Goal: Task Accomplishment & Management: Use online tool/utility

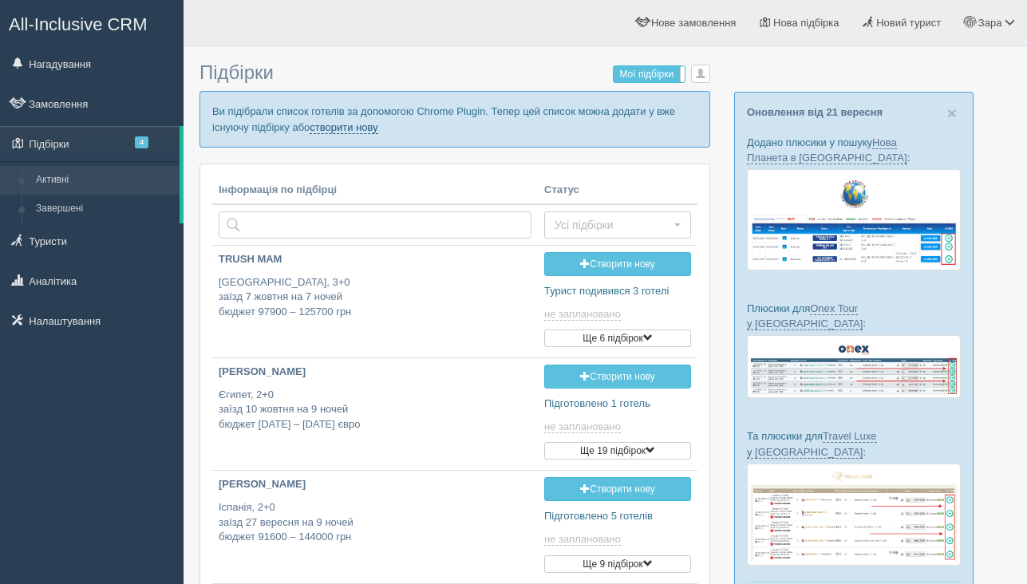
click at [377, 132] on link "створити нову" at bounding box center [343, 127] width 68 height 13
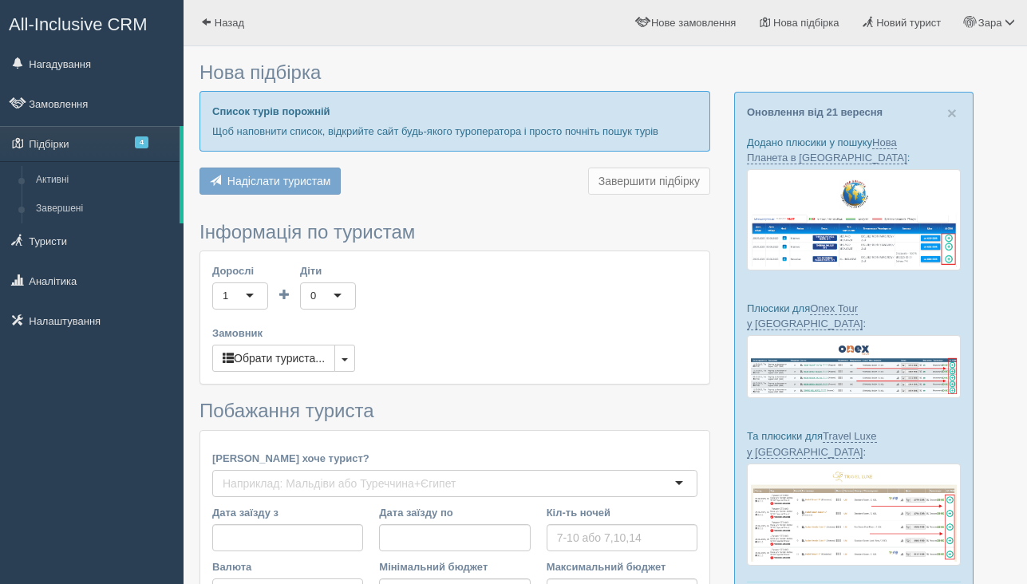
type input "7"
type input "62700"
type input "90900"
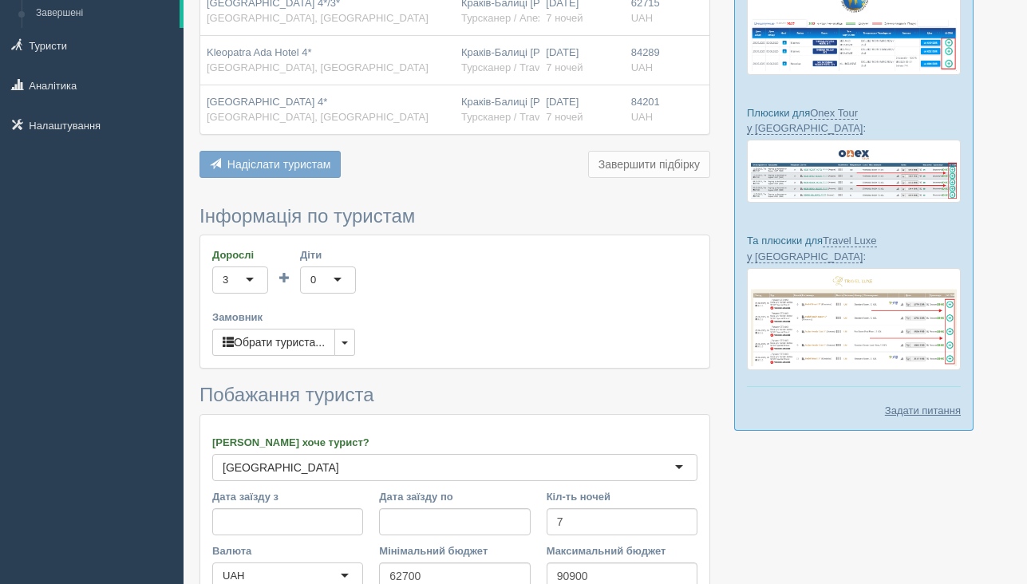
scroll to position [290, 0]
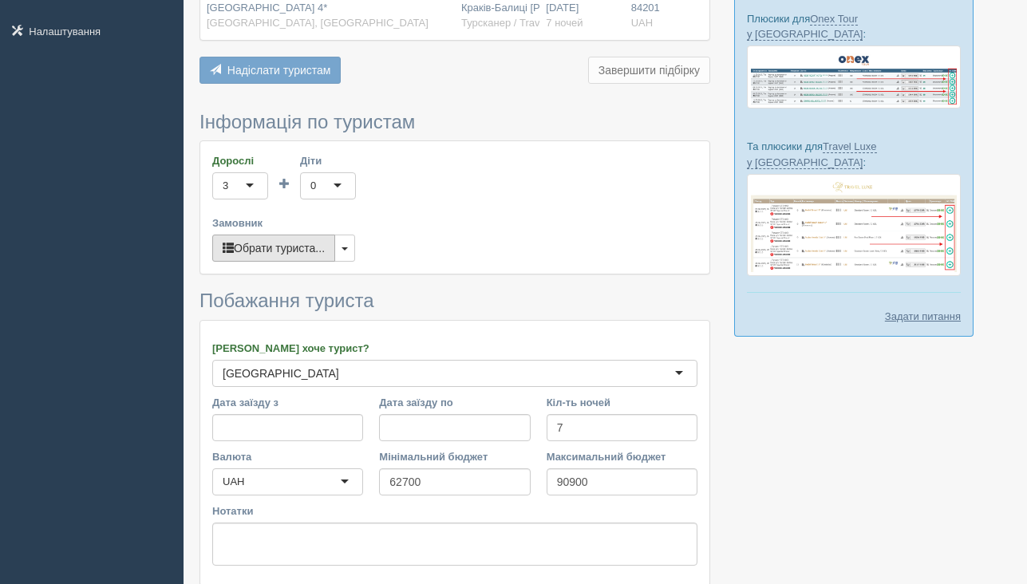
click at [278, 249] on button "Обрати туриста..." at bounding box center [273, 247] width 123 height 27
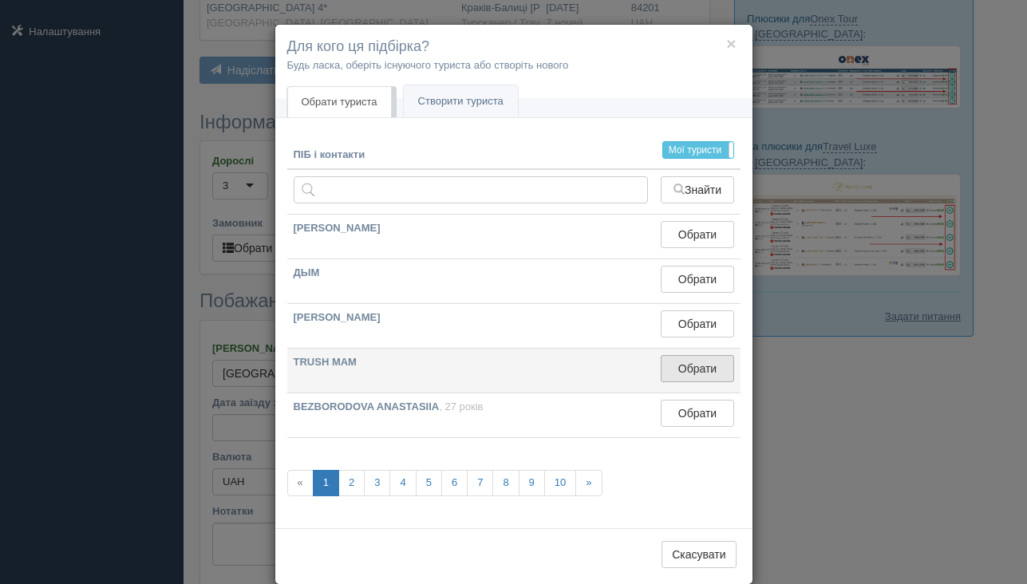
click at [685, 380] on button "Обрати" at bounding box center [696, 368] width 73 height 27
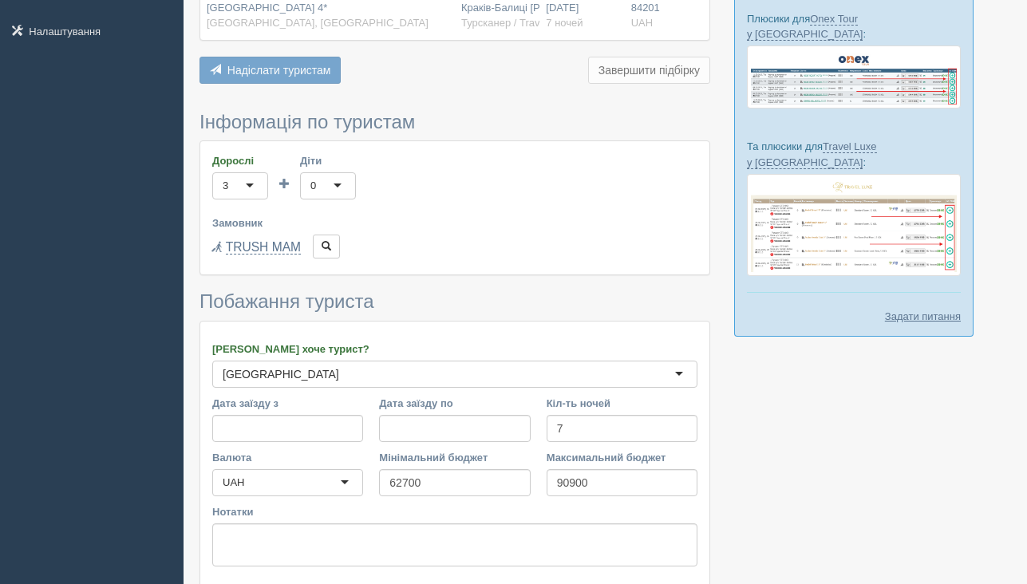
scroll to position [416, 0]
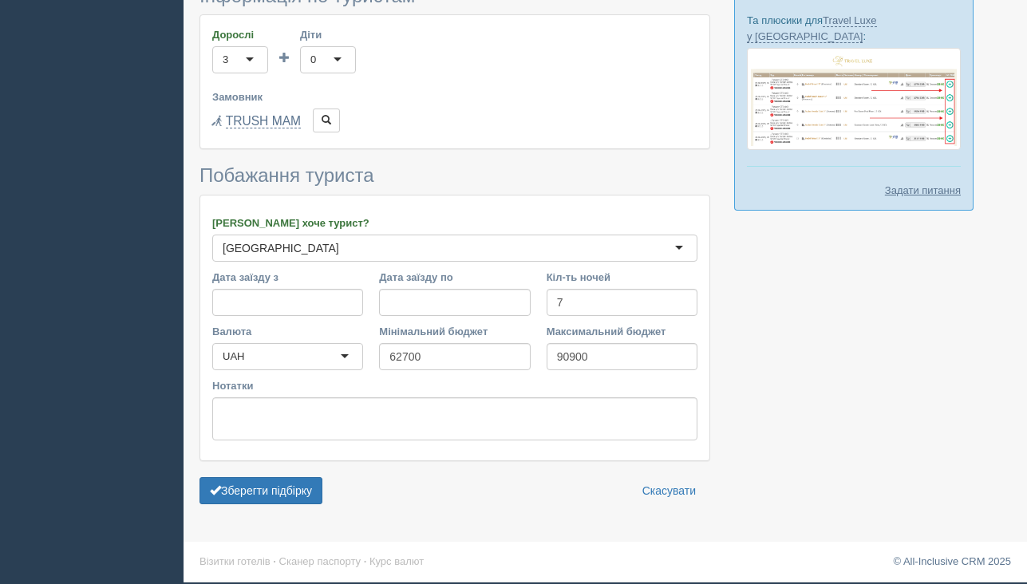
click at [274, 503] on form "Інформація по туристам Дорослі 3 3 1 2 3 4 5 6 7 8 9 10 11 12 13 14 15 16 17 18…" at bounding box center [454, 249] width 510 height 526
click at [271, 490] on button "Зберегти підбірку" at bounding box center [260, 490] width 123 height 27
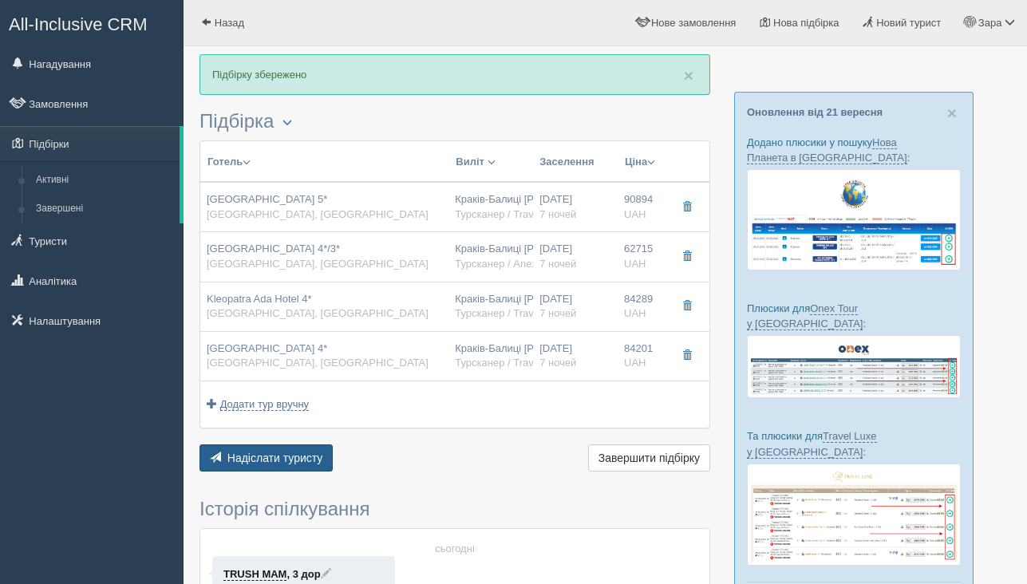
click at [293, 454] on span "Надіслати туристу" at bounding box center [275, 457] width 96 height 13
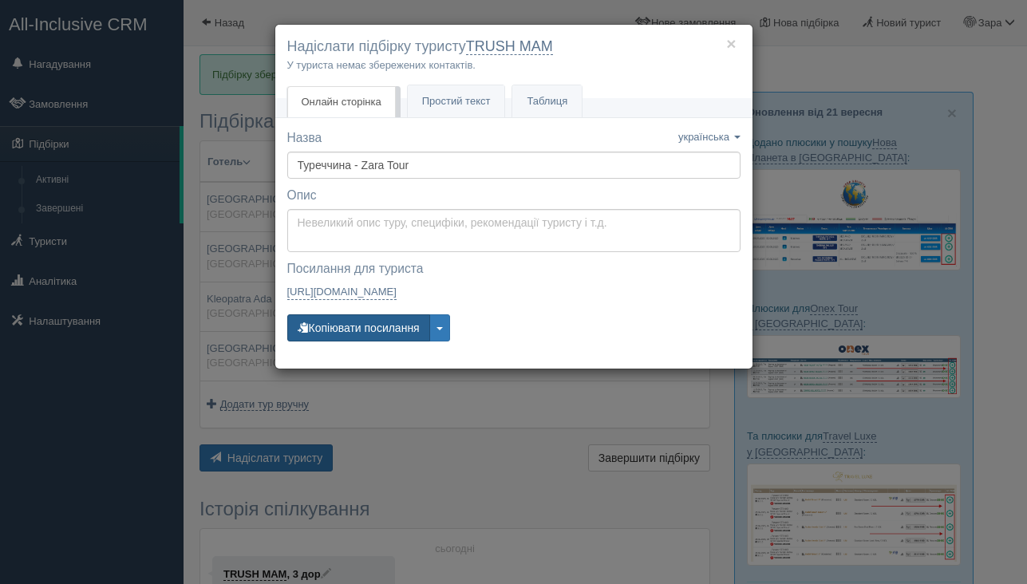
click at [366, 329] on button "Копіювати посилання" at bounding box center [358, 327] width 143 height 27
